Goal: Information Seeking & Learning: Learn about a topic

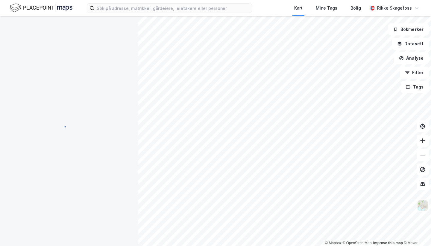
scroll to position [20, 0]
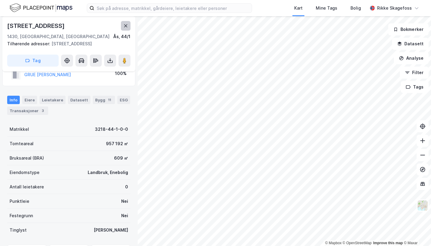
click at [130, 25] on button at bounding box center [126, 26] width 10 height 10
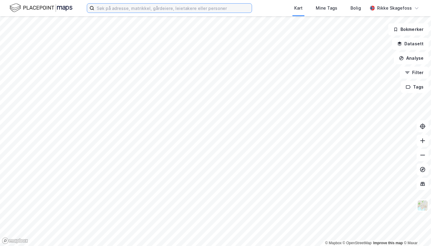
click at [163, 8] on input at bounding box center [173, 8] width 158 height 9
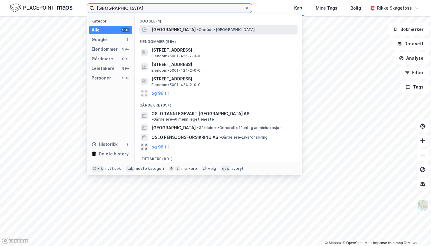
type input "[GEOGRAPHIC_DATA]"
click at [193, 29] on div "[GEOGRAPHIC_DATA] • Område • [GEOGRAPHIC_DATA]" at bounding box center [224, 29] width 145 height 7
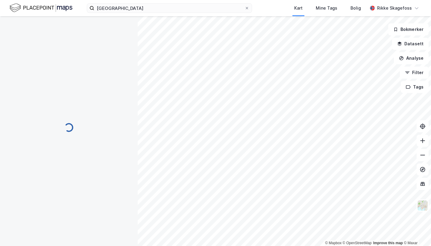
scroll to position [20, 0]
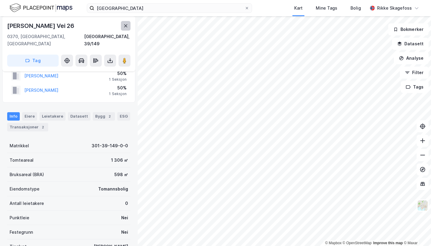
click at [126, 25] on icon at bounding box center [125, 25] width 5 height 5
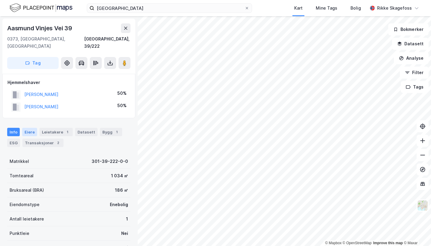
click at [34, 128] on div "Eiere" at bounding box center [29, 132] width 15 height 8
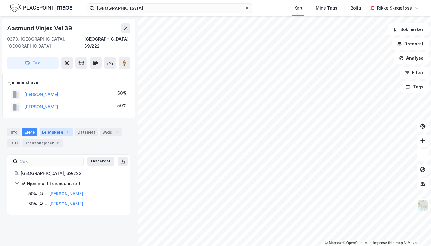
click at [46, 128] on div "Leietakere 1" at bounding box center [56, 132] width 33 height 8
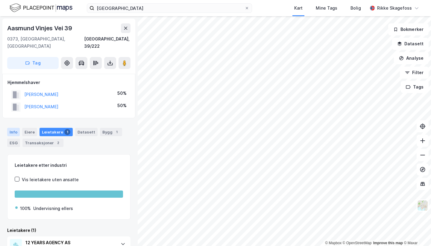
click at [14, 128] on div "Info" at bounding box center [13, 132] width 13 height 8
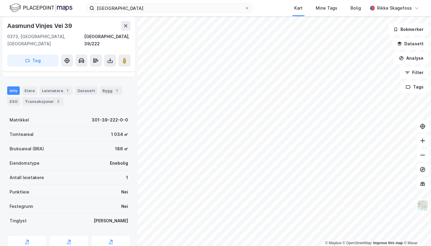
scroll to position [41, 0]
click at [52, 97] on div "Transaksjoner 2" at bounding box center [42, 101] width 41 height 8
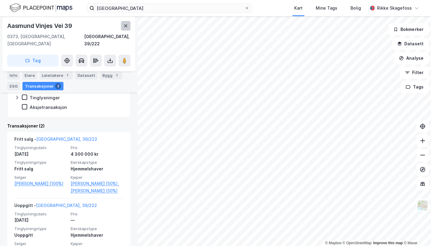
click at [126, 25] on icon at bounding box center [125, 25] width 3 height 3
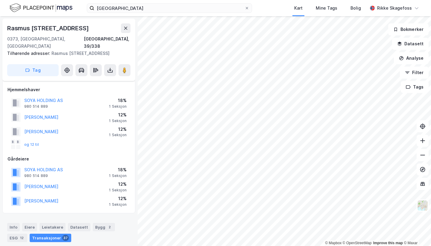
scroll to position [12, 0]
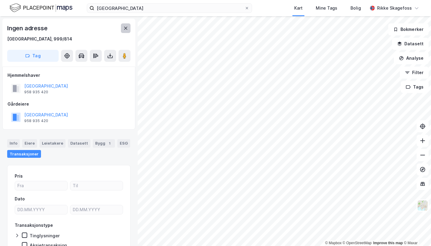
click at [128, 28] on icon at bounding box center [125, 28] width 5 height 5
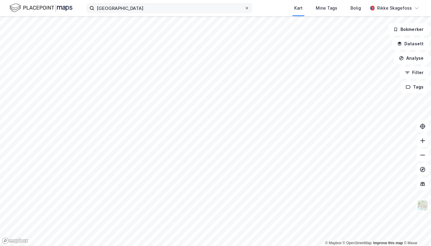
click at [249, 10] on icon at bounding box center [247, 8] width 4 height 4
click at [245, 10] on input "[GEOGRAPHIC_DATA]" at bounding box center [169, 8] width 150 height 9
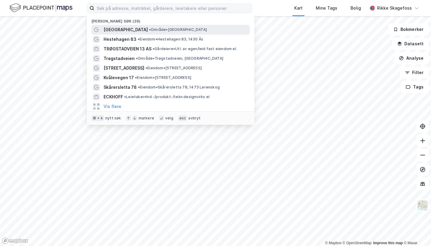
click at [181, 28] on div "[GEOGRAPHIC_DATA] • Område • [GEOGRAPHIC_DATA]" at bounding box center [176, 29] width 145 height 7
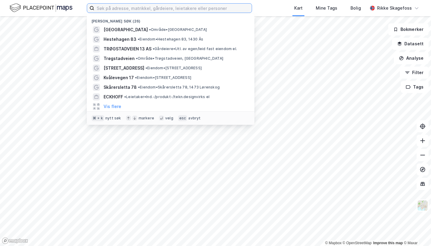
click at [116, 6] on input at bounding box center [173, 8] width 158 height 9
paste input "hestehagen 83"
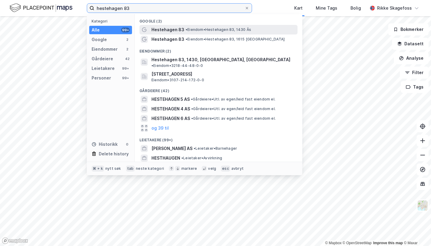
type input "hestehagen 83"
click at [188, 28] on span "• [PERSON_NAME] 83, 1430 Ås" at bounding box center [219, 29] width 66 height 5
